Goal: Check status: Check status

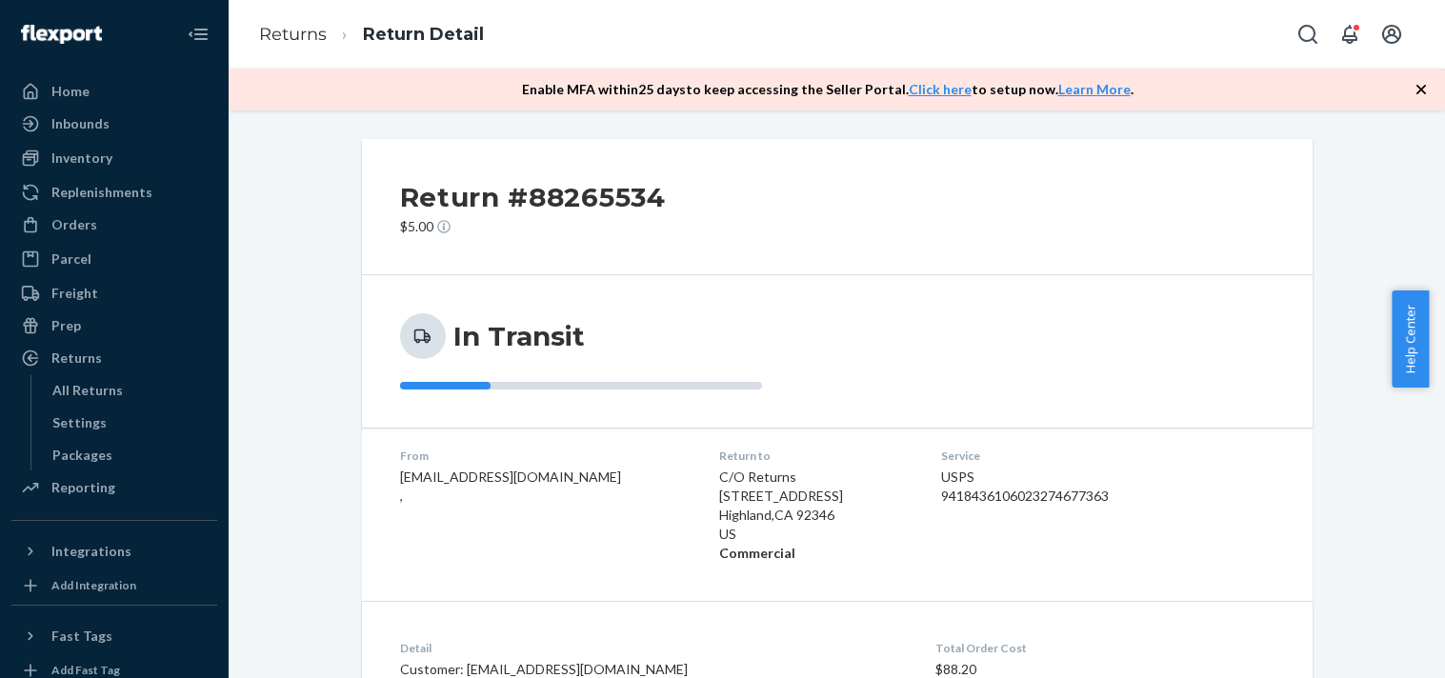
click at [96, 220] on div "Orders" at bounding box center [114, 224] width 202 height 27
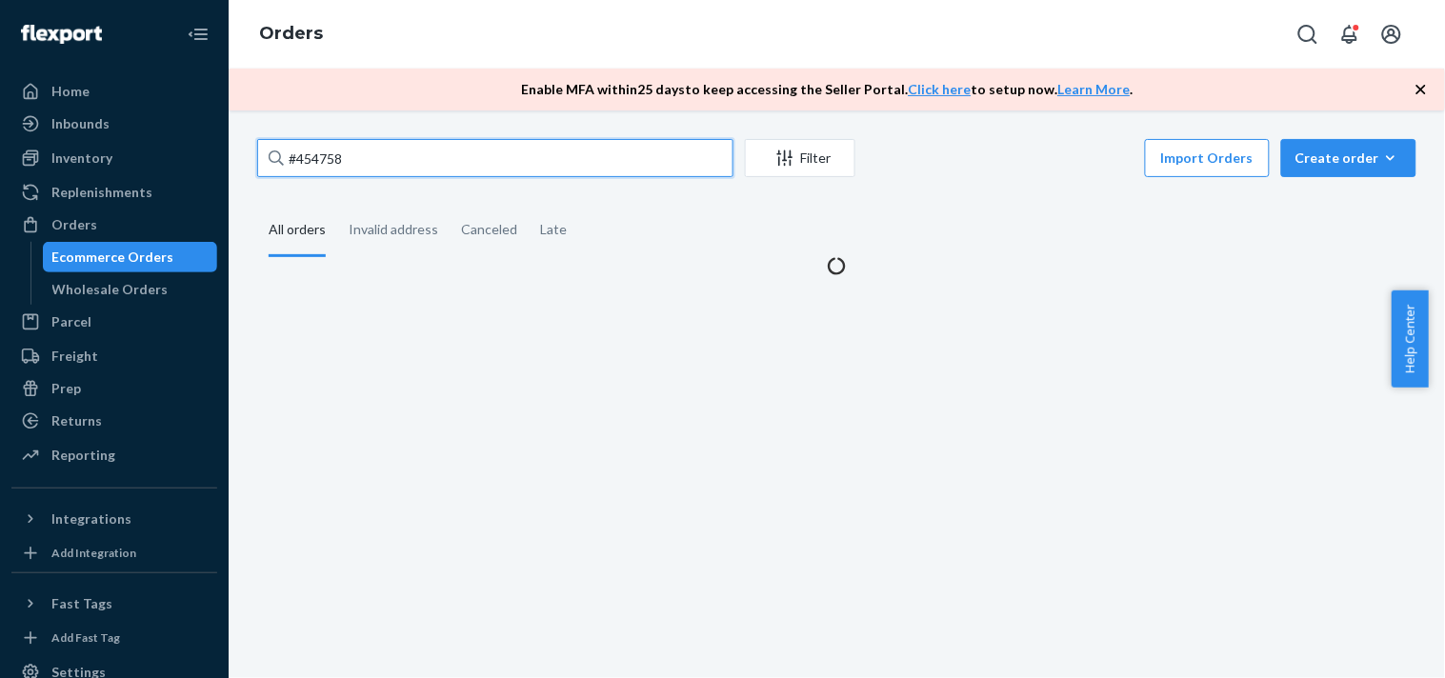
click at [431, 149] on input "#454758" at bounding box center [495, 158] width 476 height 38
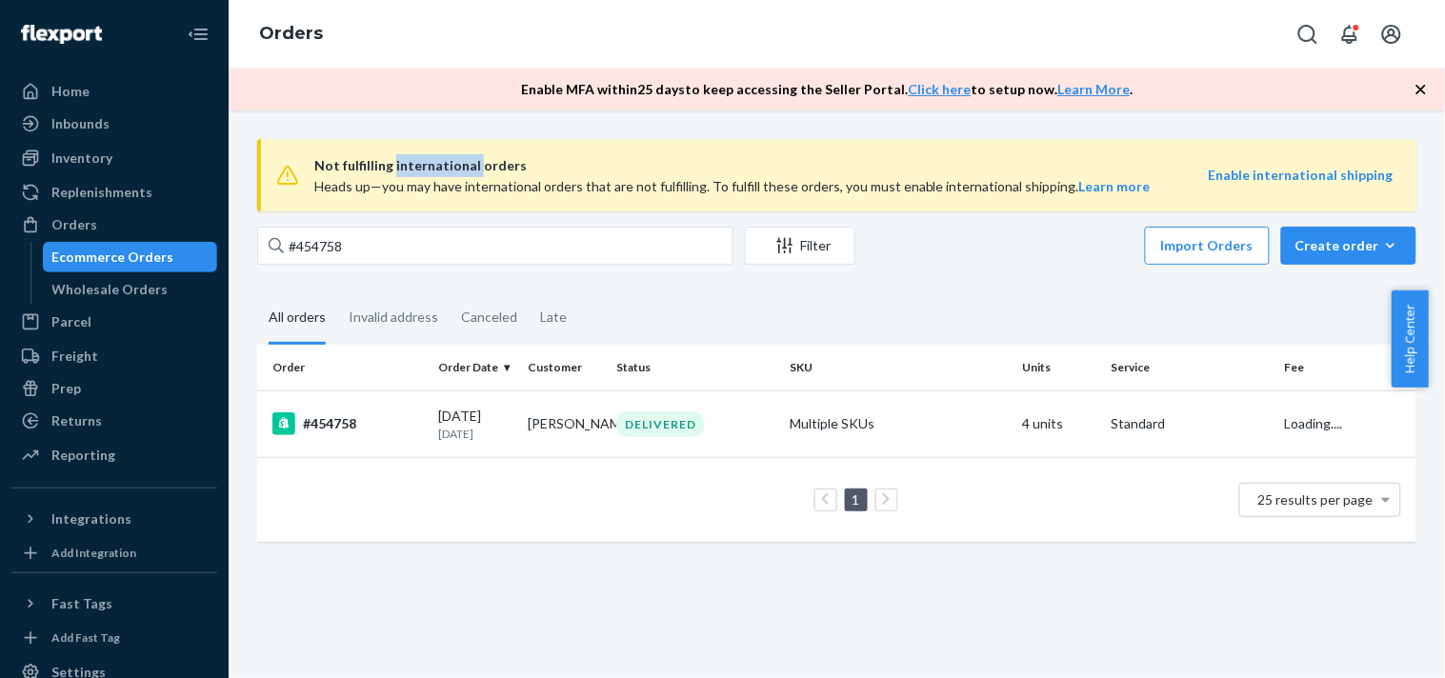
click at [431, 150] on div "Not fulfilling international orders Heads up—you may have international orders …" at bounding box center [836, 175] width 1159 height 72
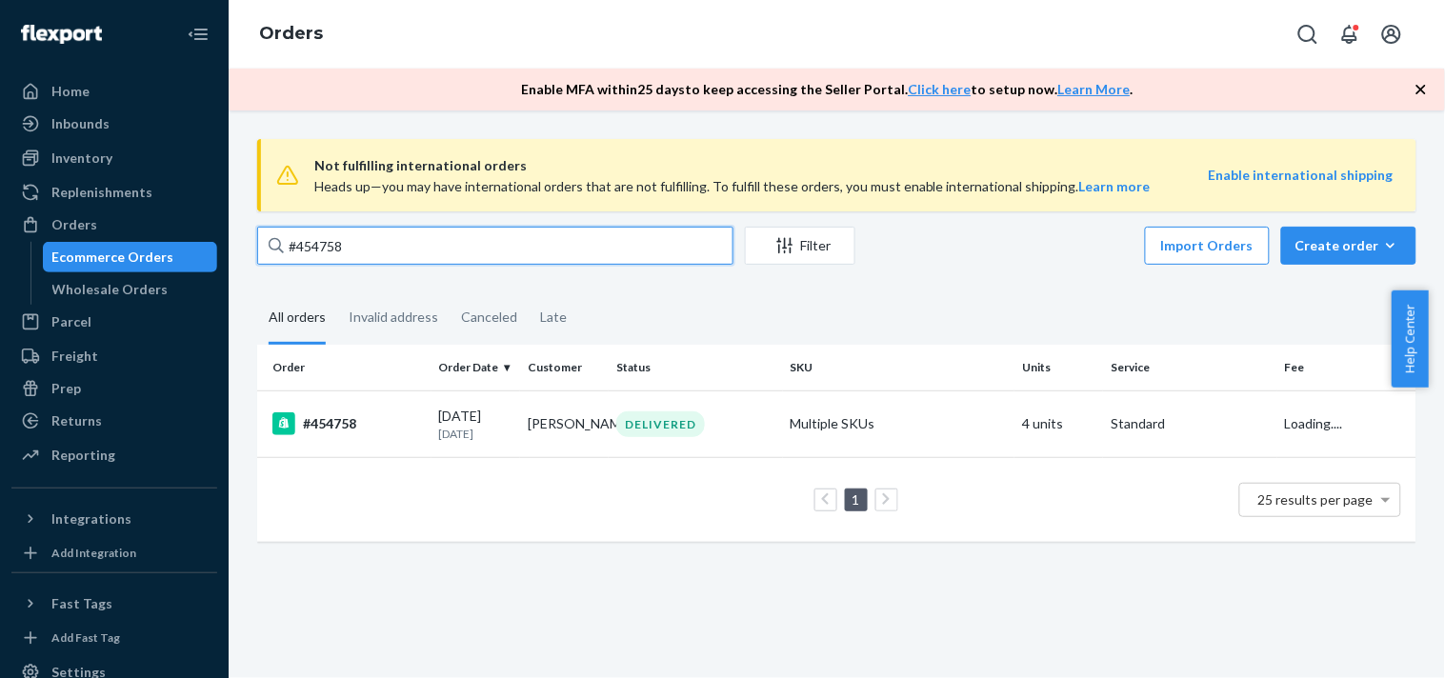
click at [374, 233] on input "#454758" at bounding box center [495, 246] width 476 height 38
paste input "4546"
type input "454658"
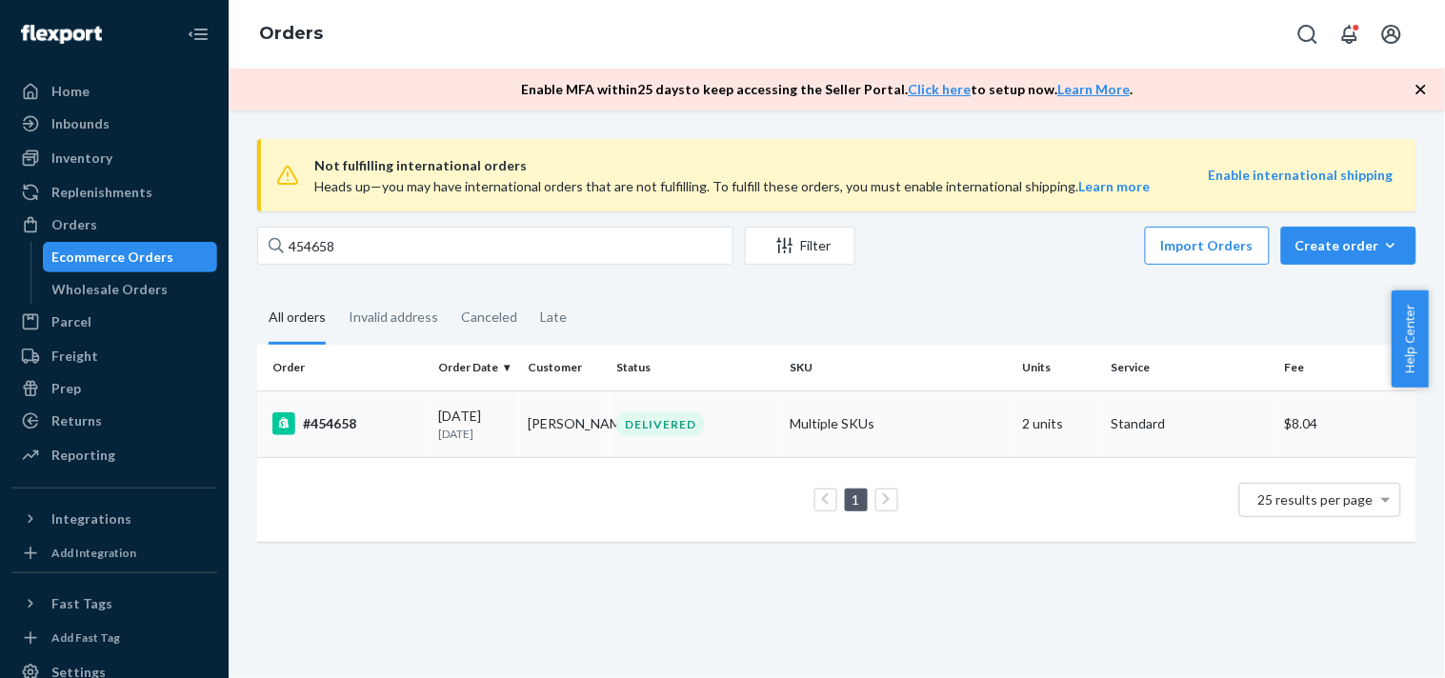
click at [465, 453] on td "[DATE] [DATE]" at bounding box center [475, 424] width 89 height 67
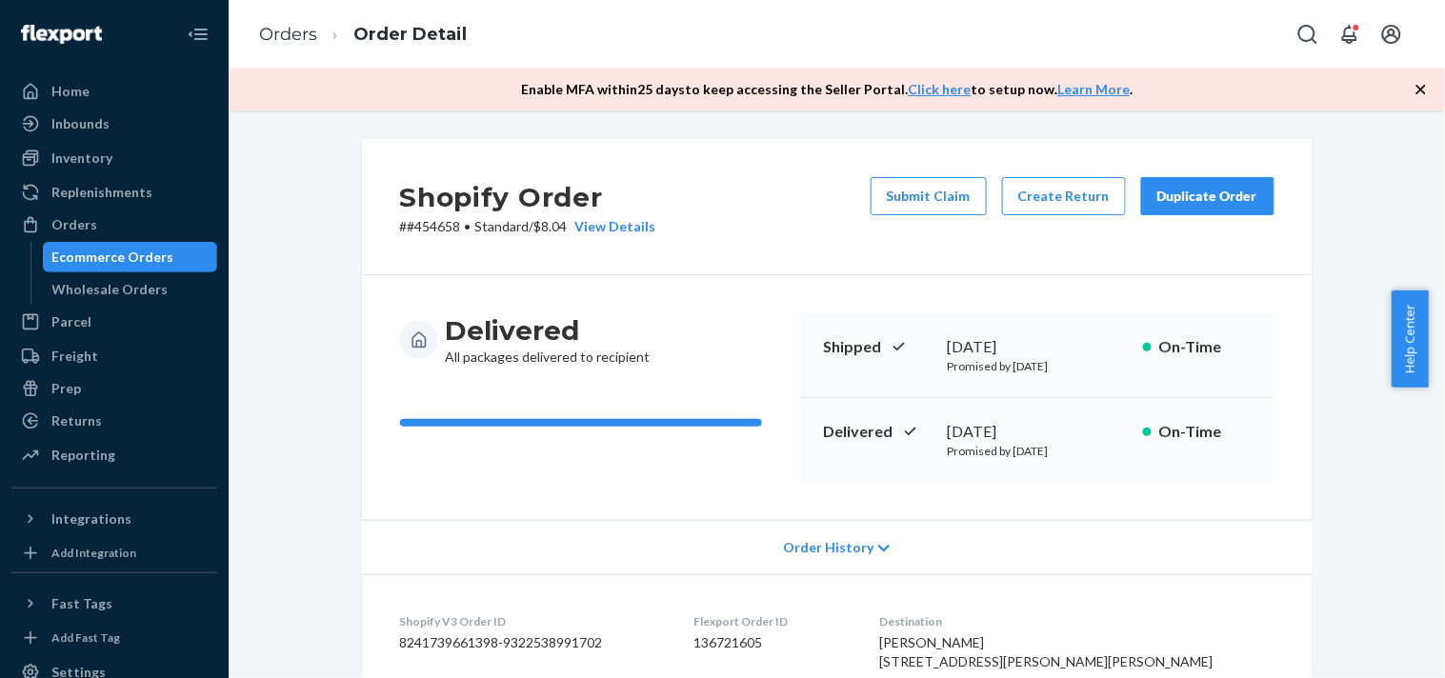
click at [438, 232] on p "# #454658 • Standard / $8.04 View Details" at bounding box center [528, 226] width 256 height 19
copy p "454658"
click at [438, 232] on p "# #454658 • Standard / $8.04 View Details" at bounding box center [528, 226] width 256 height 19
